Goal: Register for event/course

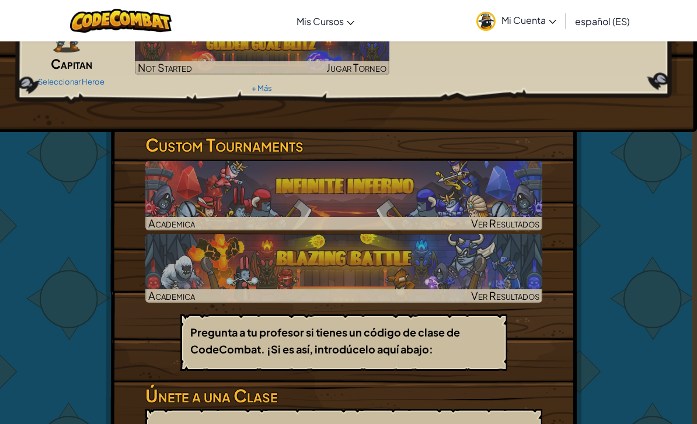
scroll to position [109, 5]
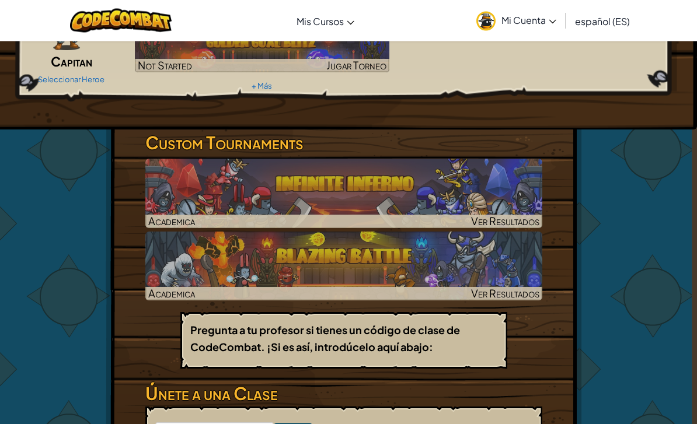
click at [496, 213] on img at bounding box center [343, 193] width 397 height 69
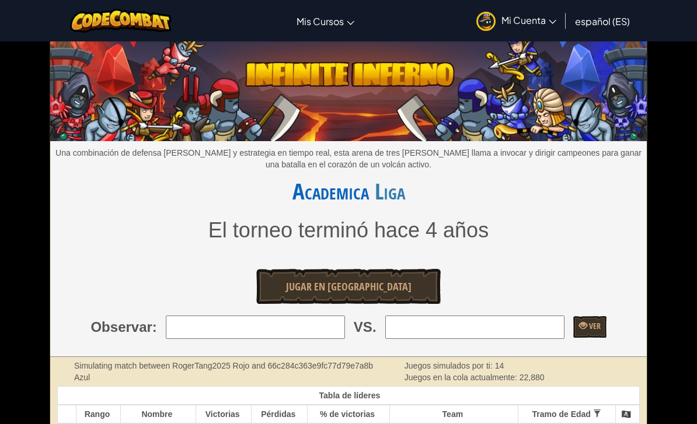
type input ","
type input "."
click at [306, 326] on input "search" at bounding box center [255, 327] width 179 height 23
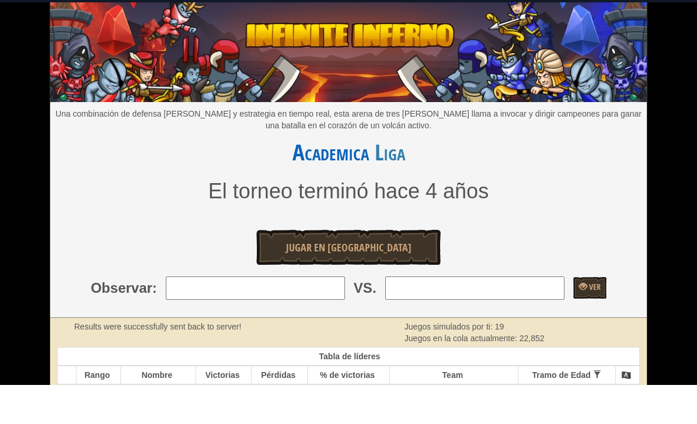
scroll to position [1, 0]
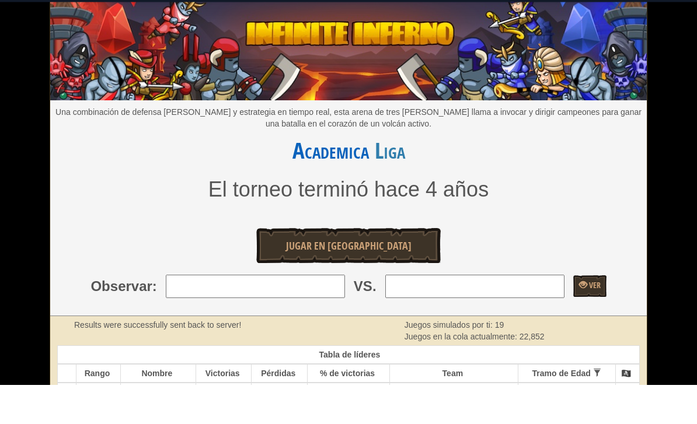
click at [305, 315] on input "search" at bounding box center [255, 326] width 179 height 23
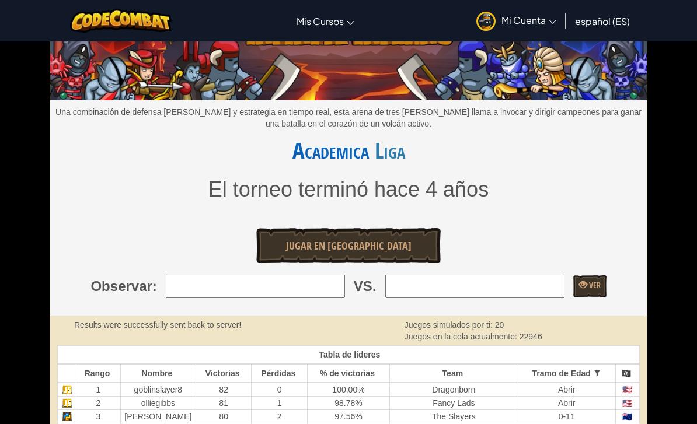
click at [334, 287] on input "search" at bounding box center [255, 286] width 179 height 23
click at [321, 298] on input "search" at bounding box center [255, 286] width 179 height 23
click at [586, 313] on div "Una combinación de defensa [PERSON_NAME] y estrategia en tiempo real, esta aren…" at bounding box center [348, 158] width 597 height 315
type input "."
click at [317, 298] on input "search" at bounding box center [255, 286] width 179 height 23
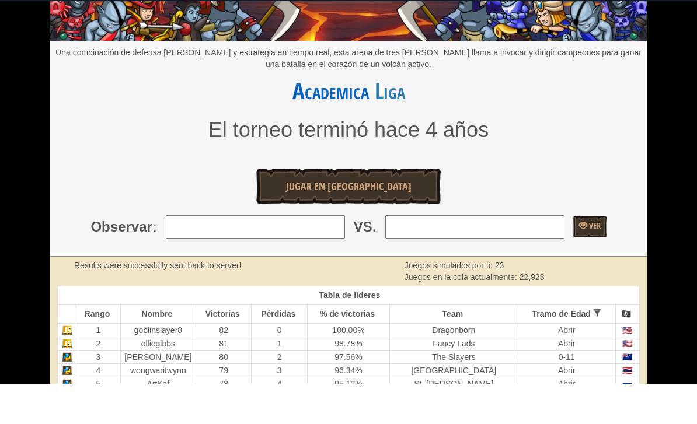
scroll to position [62, 0]
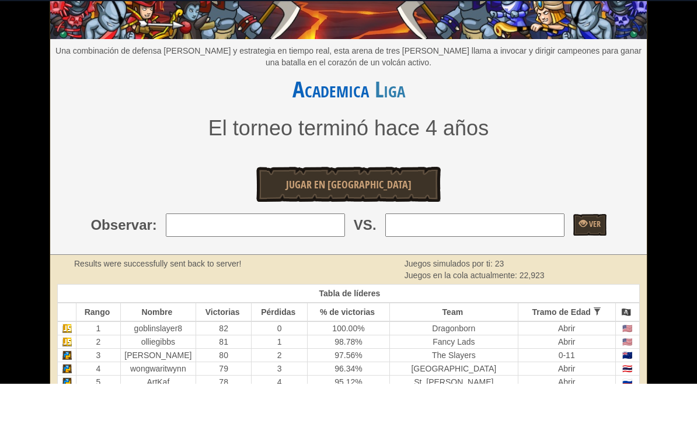
click at [314, 254] on input "search" at bounding box center [255, 265] width 179 height 23
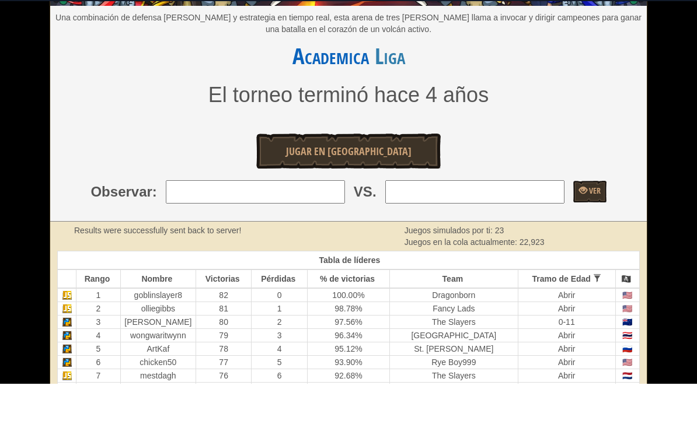
click at [300, 221] on input "search" at bounding box center [255, 232] width 179 height 23
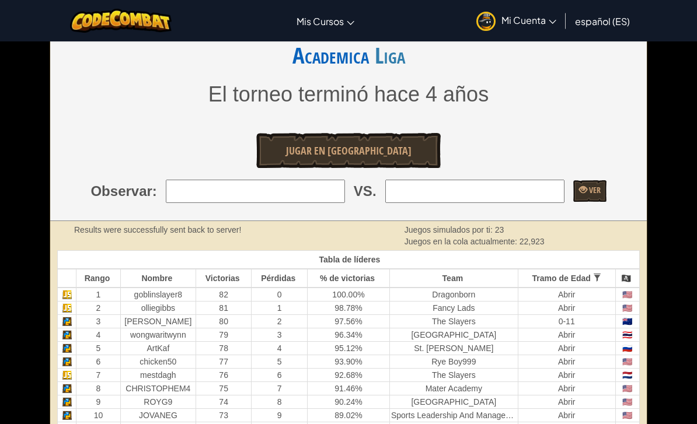
scroll to position [135, 0]
click at [315, 192] on input "search" at bounding box center [255, 191] width 179 height 23
click at [312, 194] on input "search" at bounding box center [255, 191] width 179 height 23
click at [280, 215] on div "Una combinación de defensa [PERSON_NAME] y estrategia en tiempo real, esta aren…" at bounding box center [348, 64] width 597 height 315
click at [311, 192] on input "search" at bounding box center [255, 191] width 179 height 23
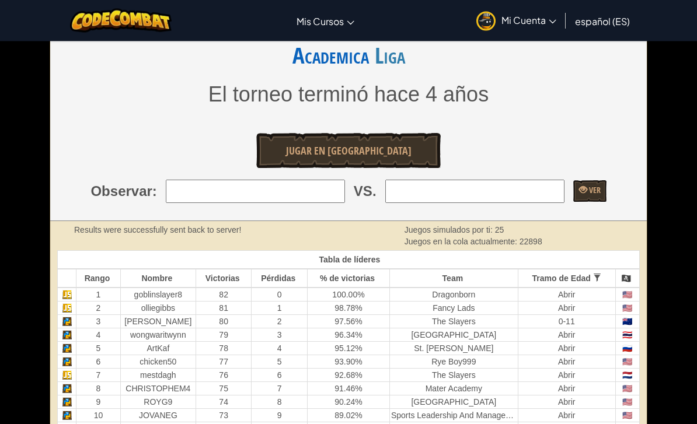
scroll to position [136, 0]
click at [228, 180] on input "search" at bounding box center [255, 191] width 179 height 23
type input "Valkyr"
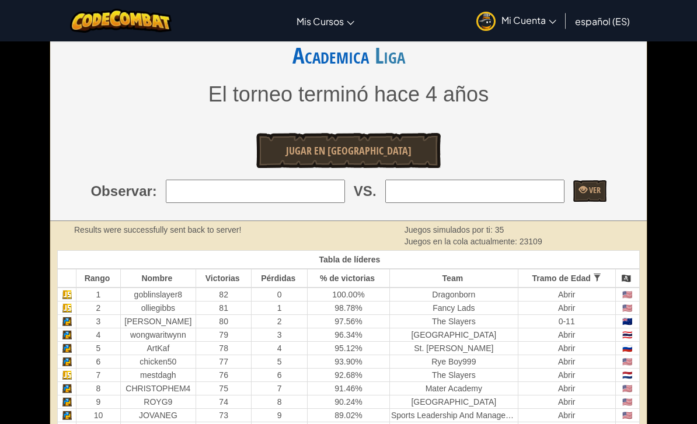
click at [235, 196] on input "search" at bounding box center [255, 191] width 179 height 23
type input "Valky"
click at [226, 204] on input "search" at bounding box center [255, 191] width 179 height 23
type input "Valkyrie"
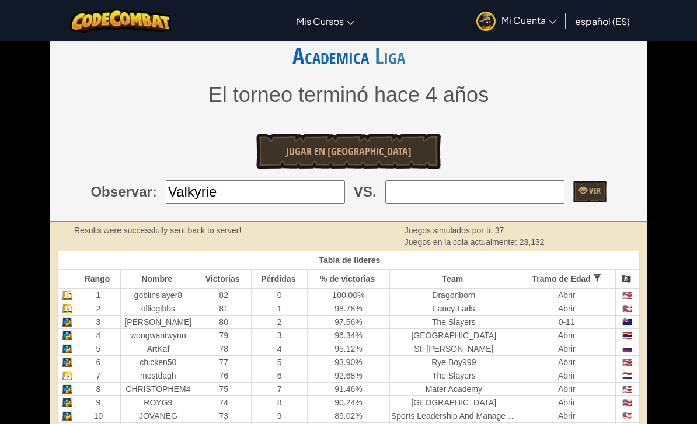
click at [461, 204] on input "search" at bounding box center [474, 191] width 179 height 23
click at [502, 11] on link "Mi Cuenta" at bounding box center [517, 20] width 92 height 37
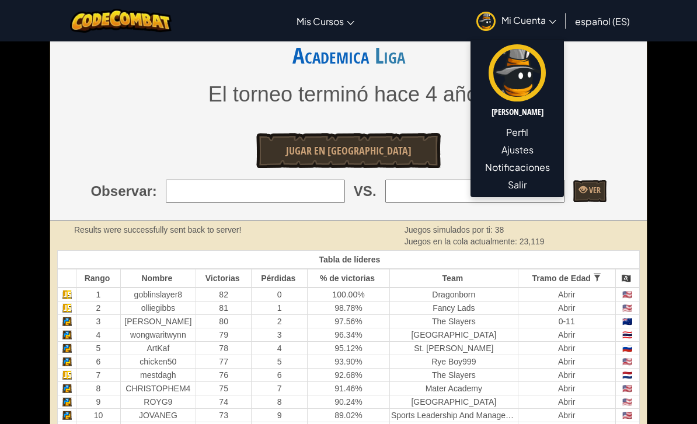
click at [589, 114] on div "El torneo terminó hace 4 años" at bounding box center [348, 97] width 597 height 36
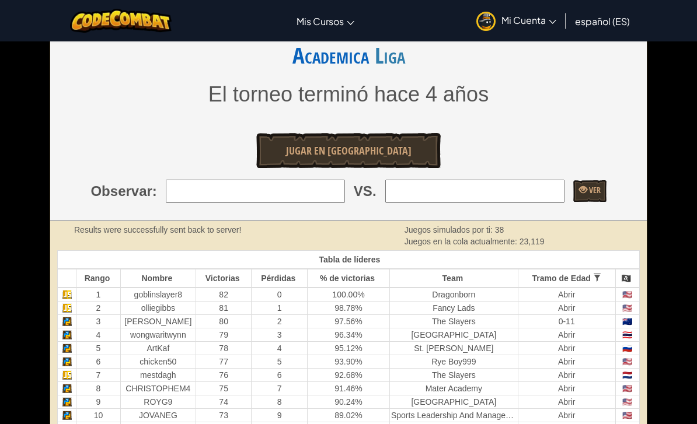
click at [530, 15] on span "Mi Cuenta" at bounding box center [529, 20] width 55 height 12
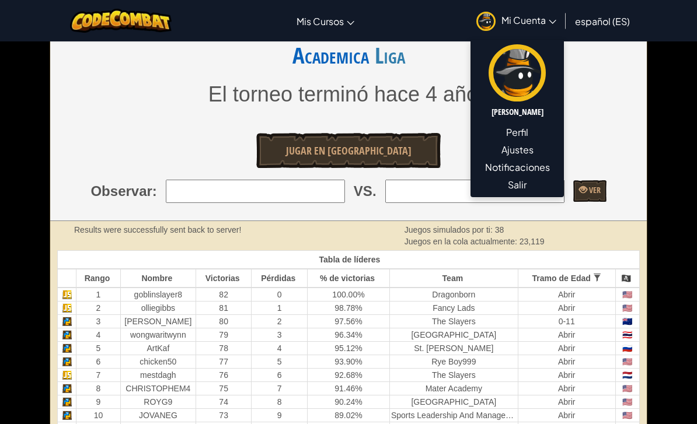
click at [536, 8] on link "Mi Cuenta" at bounding box center [517, 20] width 92 height 37
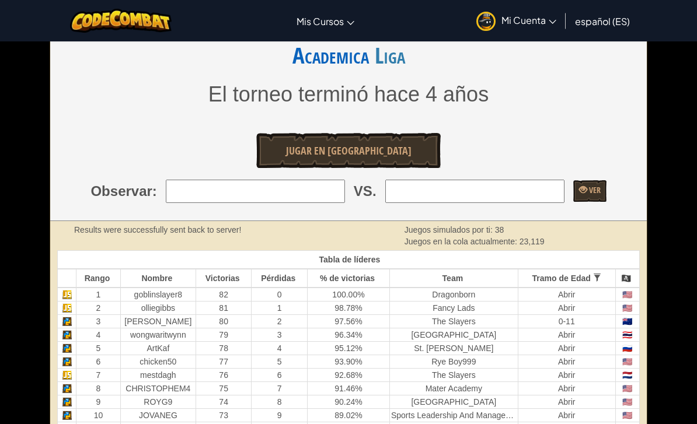
click at [405, 18] on div "Cambiar modo de navegación Mis Cursos Aula de CodeCombat Aula de Ozaria Liga de…" at bounding box center [348, 20] width 703 height 41
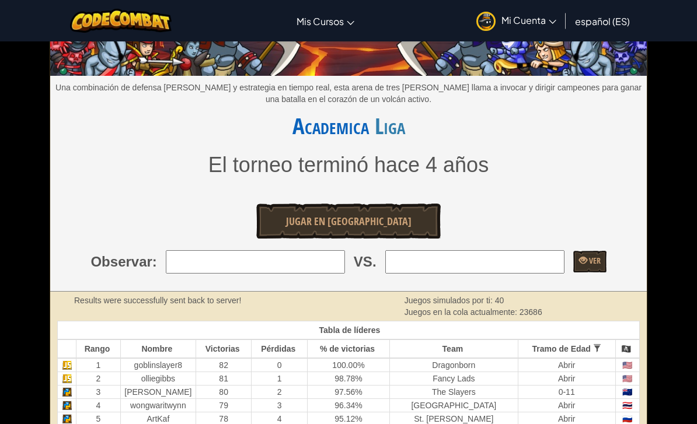
scroll to position [0, 0]
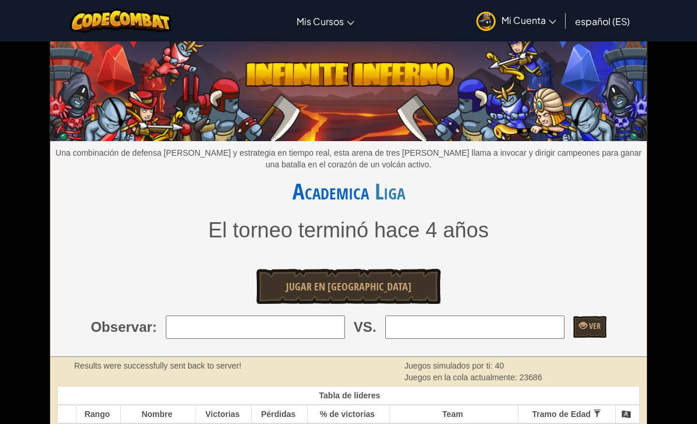
click at [310, 330] on input "search" at bounding box center [255, 327] width 179 height 23
click at [250, 330] on input "search" at bounding box center [255, 327] width 179 height 23
type input "Chieftain"
click at [440, 321] on input "search" at bounding box center [474, 327] width 179 height 23
type input "12: cool0571"
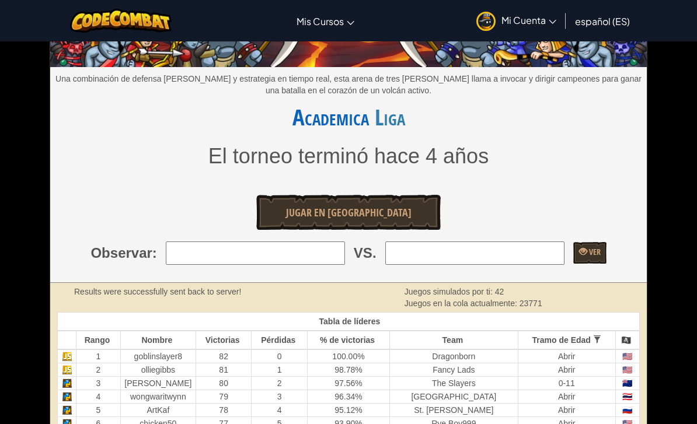
click at [440, 243] on input "search" at bounding box center [474, 253] width 179 height 23
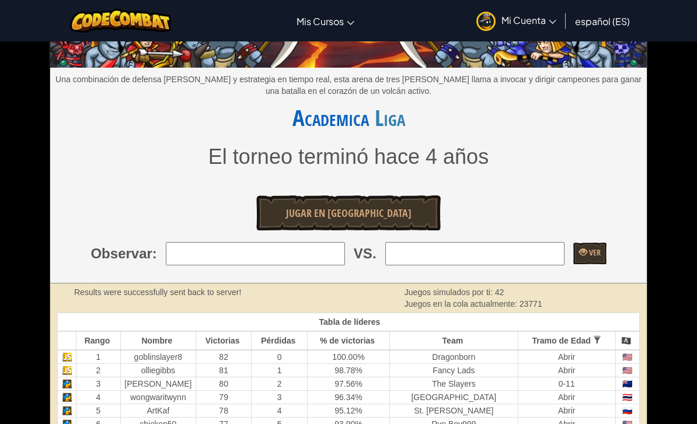
click at [348, 220] on span "Jugar en [GEOGRAPHIC_DATA]" at bounding box center [349, 213] width 126 height 15
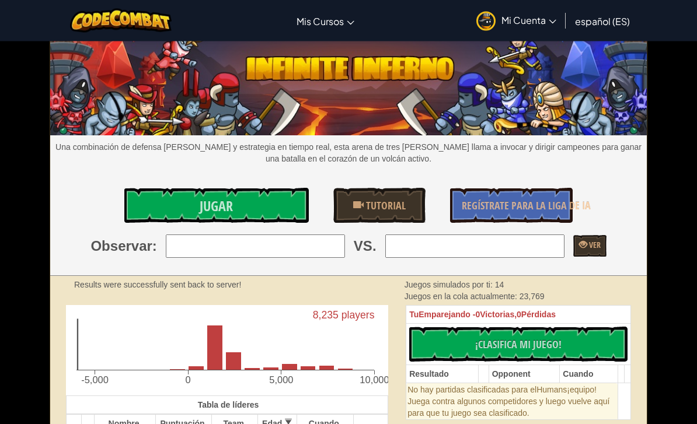
scroll to position [6, 0]
click at [471, 211] on span "Regístrate para la Liga de IA" at bounding box center [526, 206] width 129 height 15
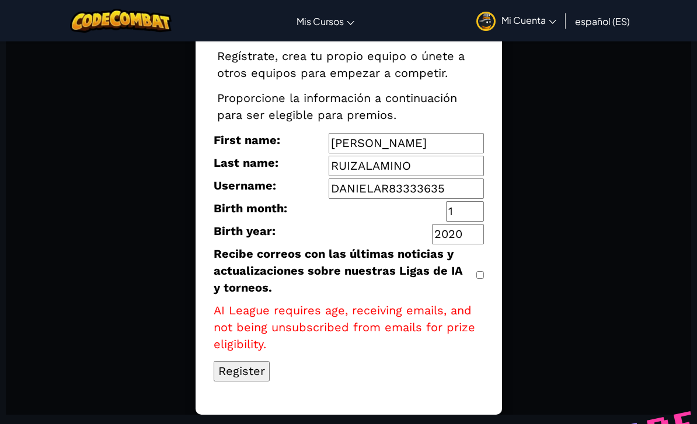
scroll to position [140, 0]
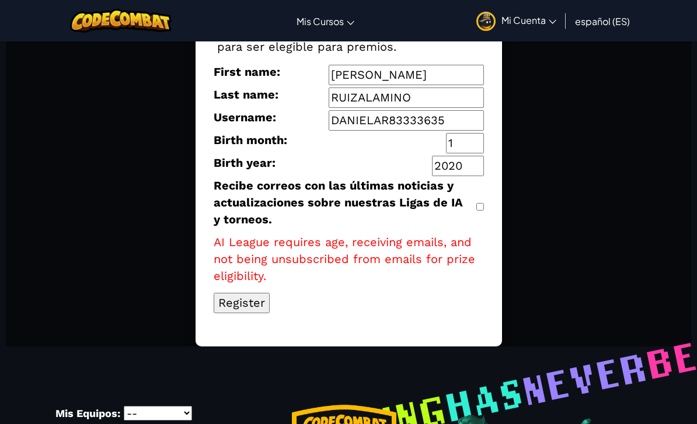
click at [228, 313] on button "Register" at bounding box center [242, 303] width 56 height 20
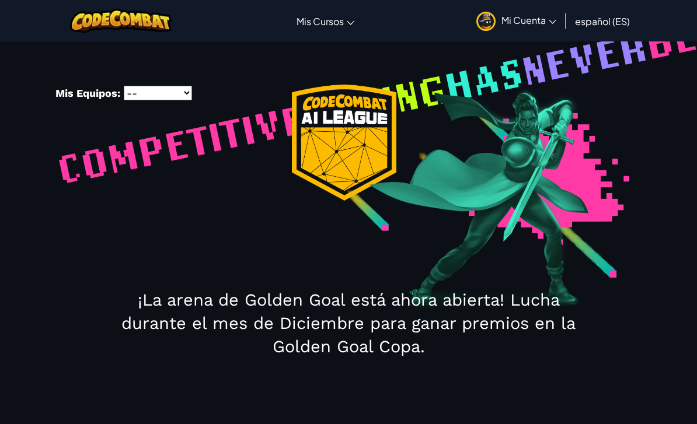
click at [147, 86] on select "-- Academica" at bounding box center [158, 93] width 68 height 15
select select "5ff88bcdfe17d7bb1c7d2d00"
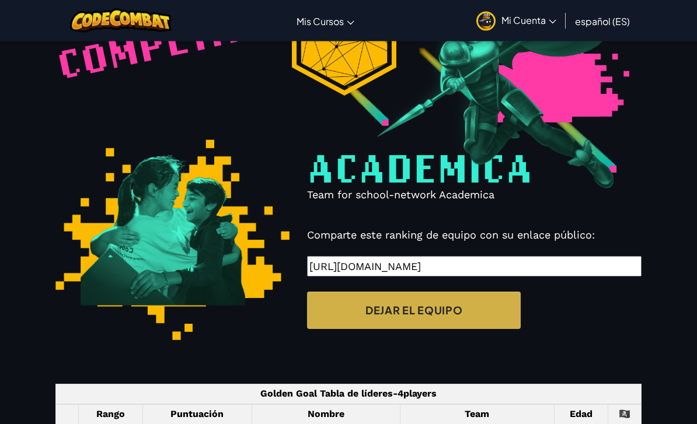
scroll to position [90, 0]
